Goal: Information Seeking & Learning: Learn about a topic

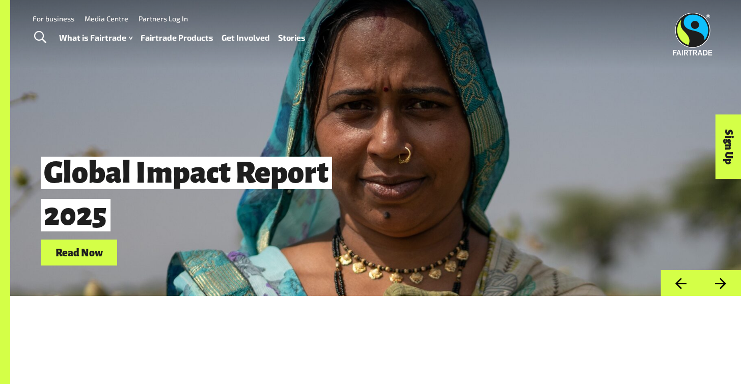
click at [449, 140] on div "Global Impact Report 2025 Read Now" at bounding box center [375, 148] width 731 height 296
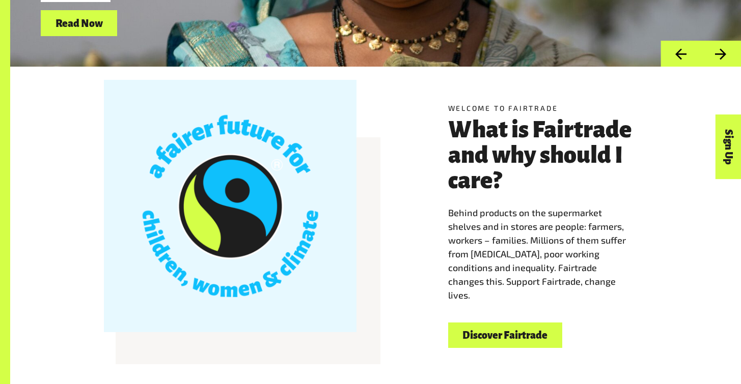
scroll to position [247, 0]
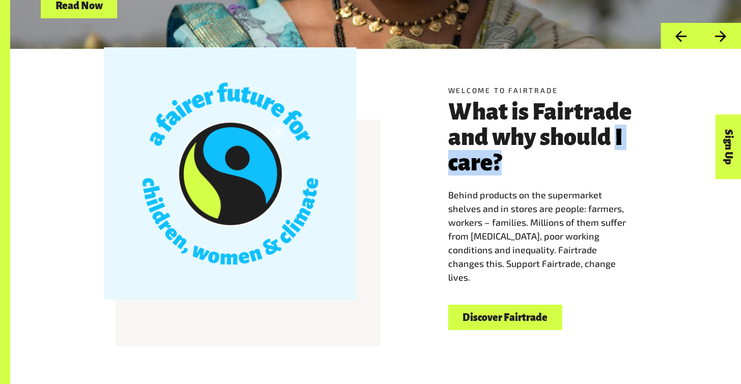
drag, startPoint x: 616, startPoint y: 134, endPoint x: 445, endPoint y: 179, distance: 176.5
click at [441, 179] on div "Welcome to Fairtrade What is Fairtrade and why should I care? Behind products o…" at bounding box center [375, 207] width 635 height 253
click at [548, 162] on h3 "What is Fairtrade and why should I care?" at bounding box center [548, 137] width 200 height 76
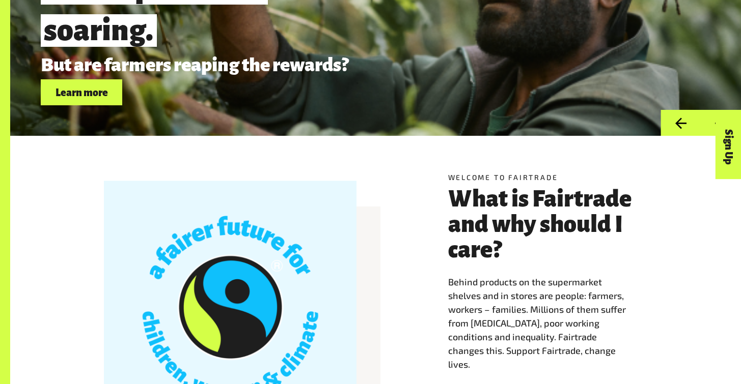
scroll to position [161, 0]
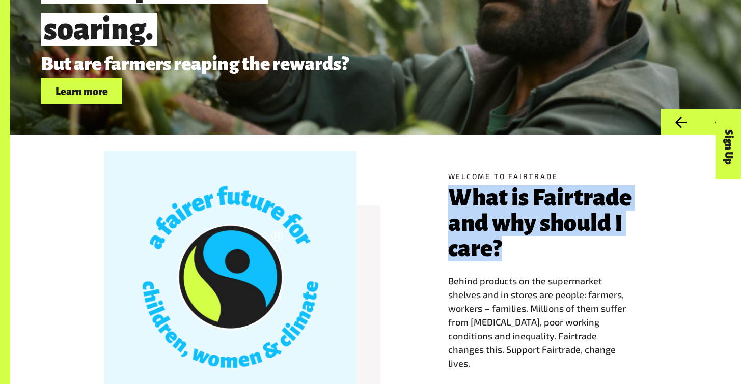
drag, startPoint x: 442, startPoint y: 190, endPoint x: 602, endPoint y: 249, distance: 169.9
click at [602, 249] on div "Welcome to Fairtrade What is Fairtrade and why should I care? Behind products o…" at bounding box center [548, 294] width 212 height 246
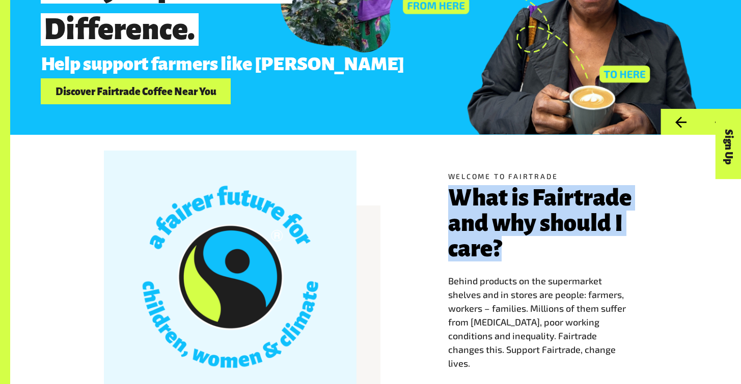
click at [602, 249] on h3 "What is Fairtrade and why should I care?" at bounding box center [548, 223] width 200 height 76
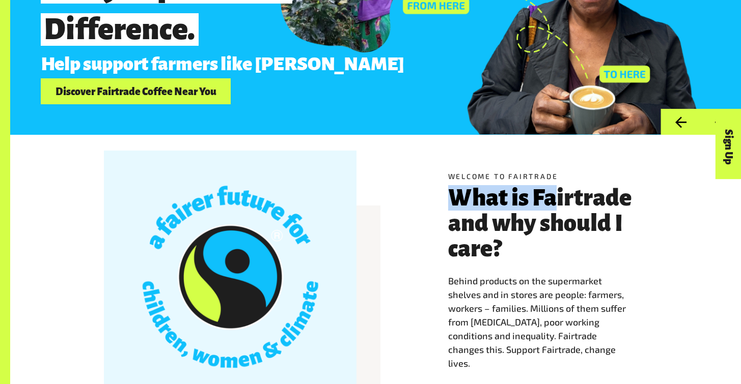
drag, startPoint x: 443, startPoint y: 205, endPoint x: 571, endPoint y: 243, distance: 132.7
click at [569, 235] on div "Welcome to Fairtrade What is Fairtrade and why should I care? Behind products o…" at bounding box center [548, 294] width 212 height 246
click at [571, 243] on h3 "What is Fairtrade and why should I care?" at bounding box center [548, 223] width 200 height 76
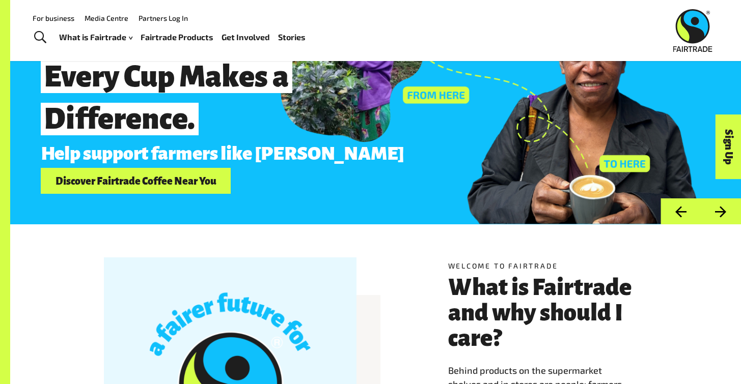
scroll to position [12, 0]
